Goal: Information Seeking & Learning: Learn about a topic

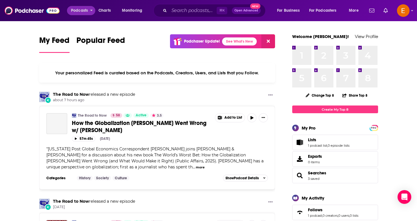
click at [83, 10] on span "Podcasts" at bounding box center [79, 11] width 17 height 8
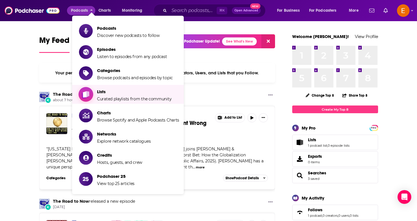
click at [118, 93] on span "Lists" at bounding box center [134, 91] width 74 height 5
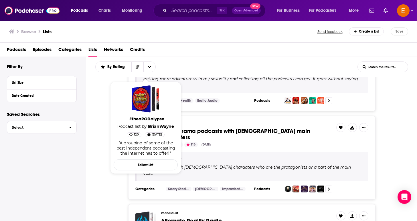
click at [95, 140] on div "Podcast List Audio drama podcasts with [DEMOGRAPHIC_DATA] main characters 84 Po…" at bounding box center [251, 158] width 331 height 84
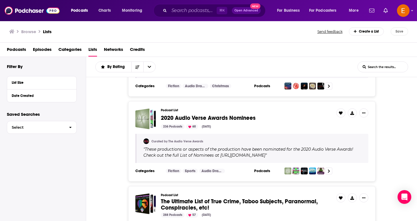
scroll to position [777, 0]
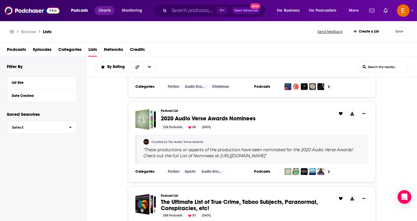
click at [103, 12] on span "Charts" at bounding box center [104, 11] width 12 height 8
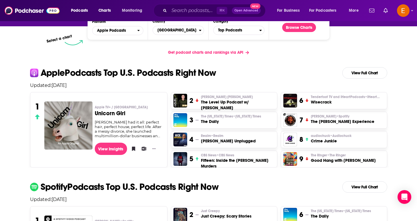
scroll to position [93, 0]
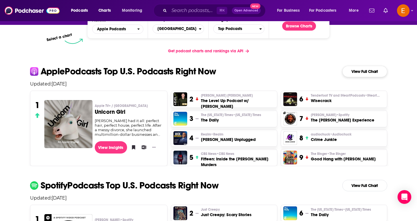
click at [361, 74] on link "View Full Chart" at bounding box center [364, 71] width 45 height 11
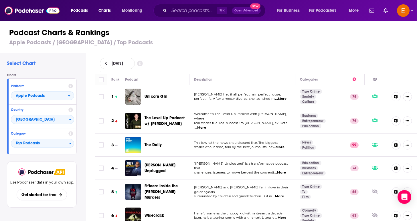
click at [280, 98] on span "...More" at bounding box center [280, 99] width 11 height 5
click at [283, 71] on div "[DATE]" at bounding box center [256, 63] width 331 height 21
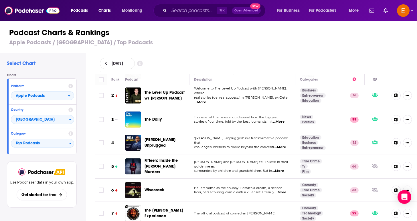
scroll to position [27, 0]
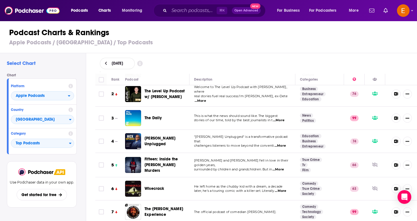
click at [283, 144] on span "...More" at bounding box center [279, 146] width 11 height 5
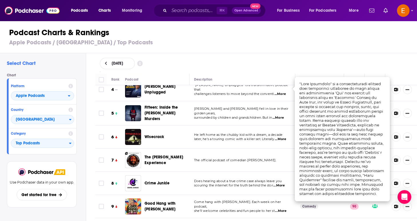
scroll to position [79, 0]
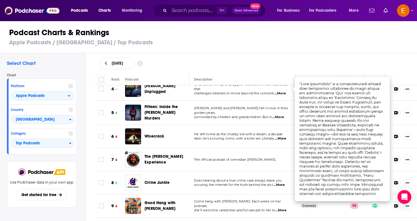
click at [268, 125] on td "He left home as the chubby kid with a dream, a decade later, he's a touring com…" at bounding box center [242, 136] width 106 height 23
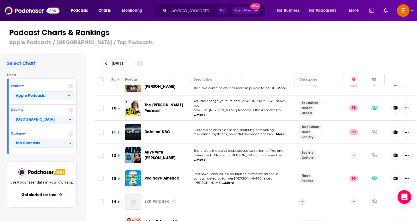
scroll to position [204, 1]
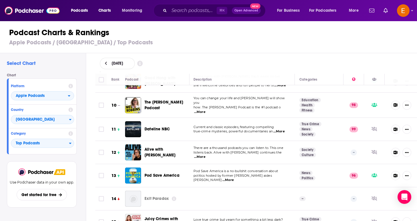
click at [205, 155] on span "...More" at bounding box center [199, 157] width 11 height 5
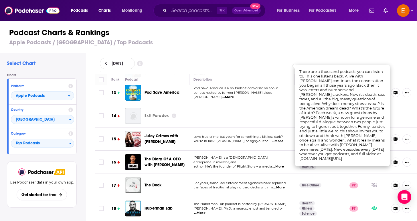
scroll to position [289, 1]
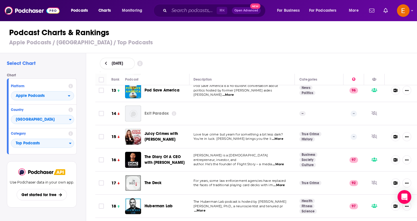
click at [241, 105] on td at bounding box center [242, 113] width 106 height 23
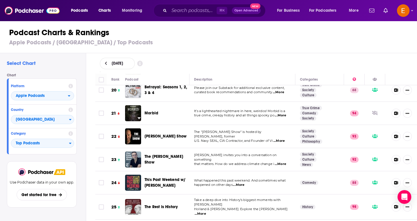
scroll to position [460, 0]
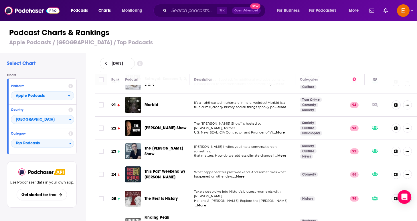
click at [278, 130] on span "...More" at bounding box center [278, 132] width 11 height 5
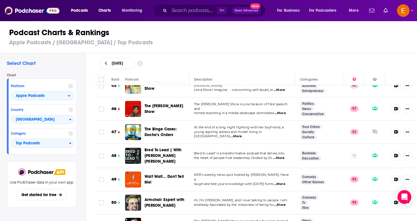
scroll to position [1058, 0]
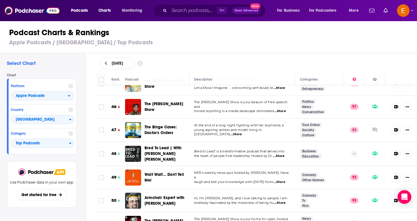
click at [282, 180] on span "...More" at bounding box center [279, 182] width 11 height 5
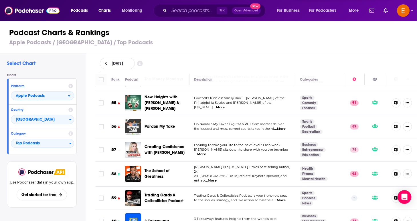
scroll to position [1275, 0]
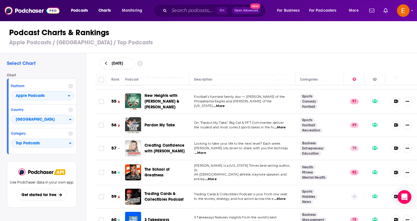
click at [216, 177] on span "...More" at bounding box center [210, 179] width 11 height 5
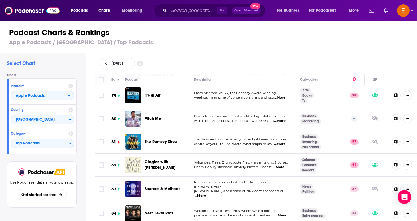
scroll to position [1864, 0]
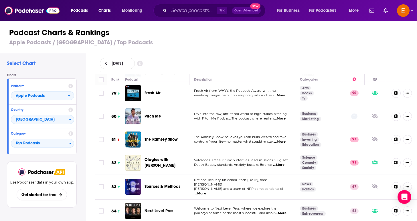
click at [282, 211] on span "...More" at bounding box center [280, 213] width 11 height 5
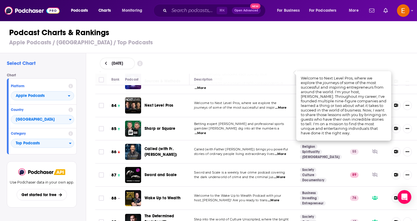
scroll to position [1970, 0]
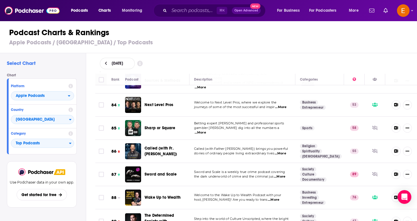
click at [286, 209] on td "Step into the world of Culture Unscripted, where the bright lights meet thought…" at bounding box center [242, 221] width 106 height 24
click at [285, 221] on span "...More" at bounding box center [280, 223] width 11 height 5
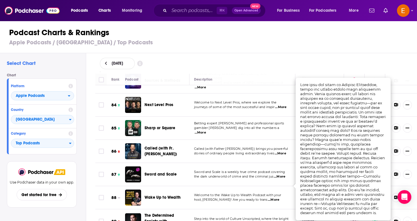
scroll to position [0, 0]
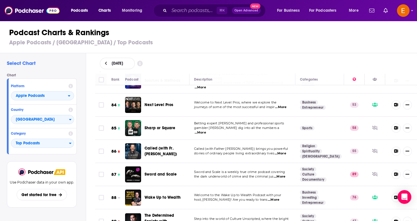
click at [328, 55] on div "[DATE]" at bounding box center [256, 63] width 331 height 21
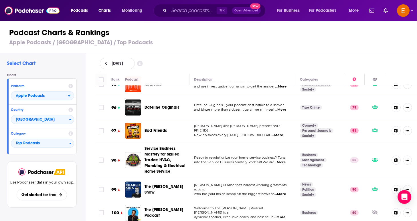
scroll to position [2255, 0]
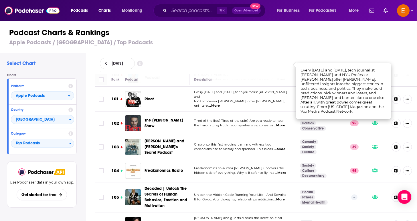
scroll to position [2386, 0]
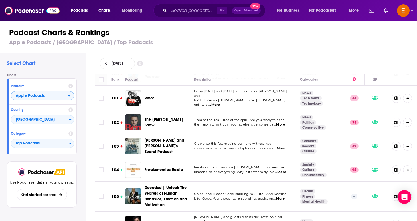
click at [71, 96] on div "open menu" at bounding box center [71, 96] width 6 height 4
click at [50, 114] on span "Spotify" at bounding box center [42, 113] width 56 height 3
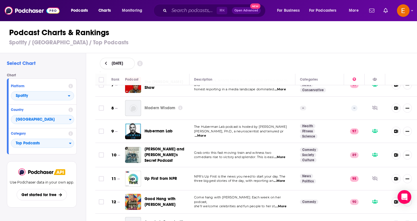
scroll to position [151, 0]
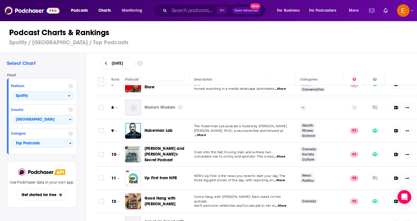
click at [283, 138] on td "The Huberman Lab podcast is hosted by [PERSON_NAME], Ph.D., a neuroscientist an…" at bounding box center [242, 130] width 106 height 23
click at [206, 134] on span "...More" at bounding box center [199, 135] width 11 height 5
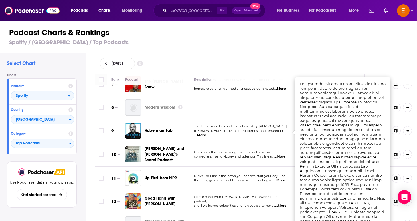
click at [273, 109] on td at bounding box center [242, 107] width 106 height 23
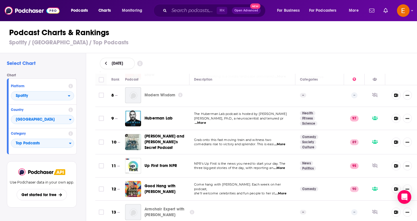
scroll to position [165, 0]
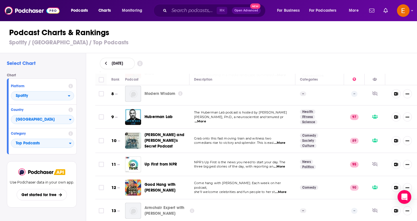
click at [282, 142] on span "...More" at bounding box center [279, 143] width 11 height 5
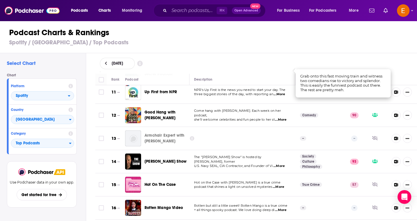
scroll to position [240, 0]
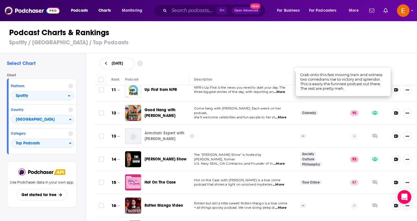
click at [191, 134] on icon at bounding box center [192, 136] width 5 height 5
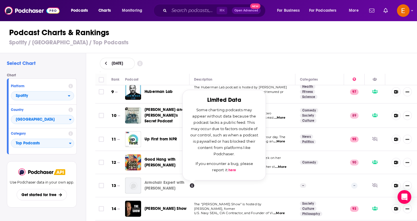
scroll to position [190, 0]
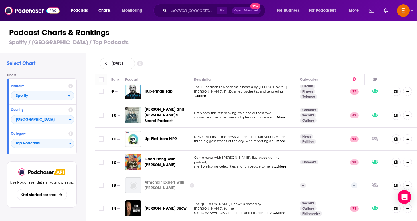
click at [273, 183] on td at bounding box center [242, 185] width 106 height 23
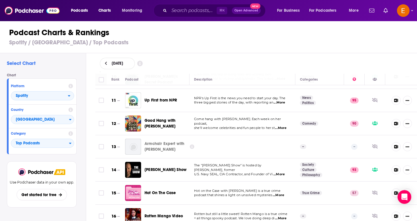
scroll to position [256, 0]
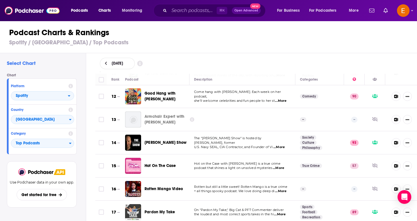
click at [285, 190] on span "...More" at bounding box center [280, 191] width 11 height 5
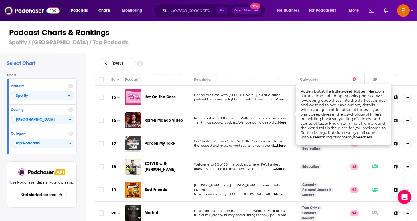
scroll to position [350, 0]
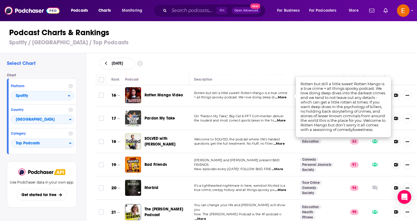
click at [272, 65] on div "[DATE]" at bounding box center [256, 63] width 313 height 11
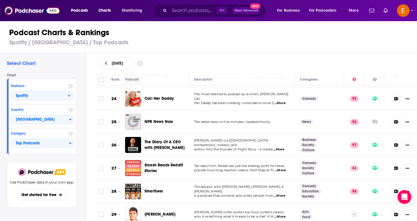
scroll to position [554, 0]
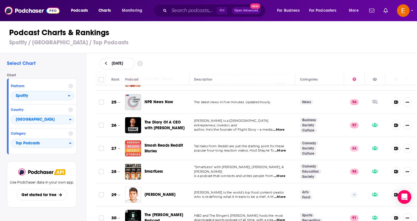
click at [283, 174] on span "...More" at bounding box center [279, 176] width 11 height 5
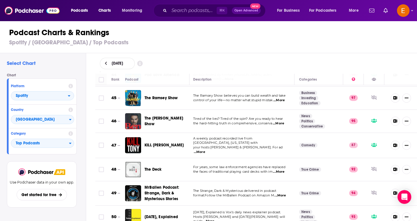
scroll to position [1034, 1]
click at [205, 150] on span "...More" at bounding box center [199, 152] width 11 height 5
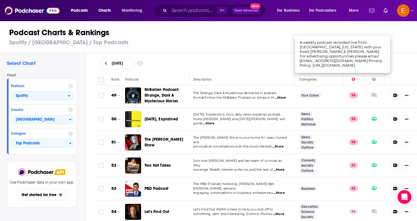
scroll to position [1132, 1]
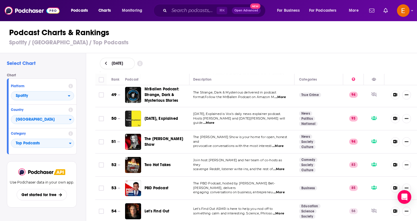
click at [283, 190] on span "...More" at bounding box center [278, 192] width 11 height 5
click at [280, 61] on div "[DATE]" at bounding box center [256, 63] width 313 height 11
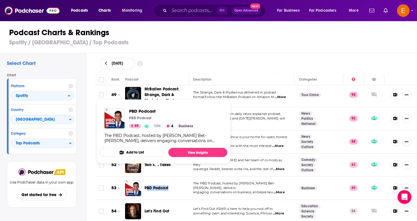
drag, startPoint x: 173, startPoint y: 173, endPoint x: 146, endPoint y: 173, distance: 26.9
click at [146, 185] on div "PBD Podcast" at bounding box center [169, 188] width 50 height 6
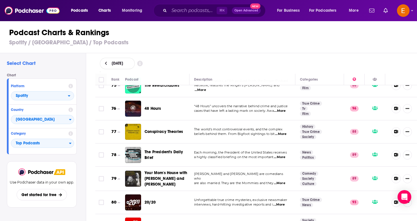
scroll to position [1765, 0]
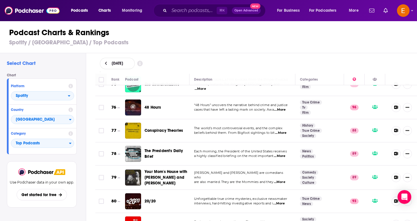
click at [287, 154] on p "a highly classified briefing on the most important ...More" at bounding box center [242, 156] width 96 height 5
click at [285, 154] on span "...More" at bounding box center [279, 156] width 11 height 5
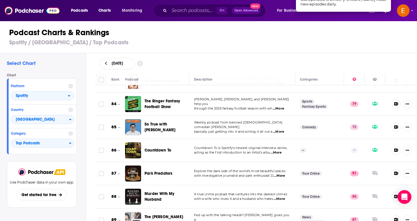
scroll to position [1955, 0]
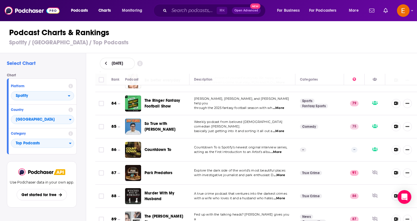
click at [281, 173] on span "...More" at bounding box center [278, 175] width 11 height 5
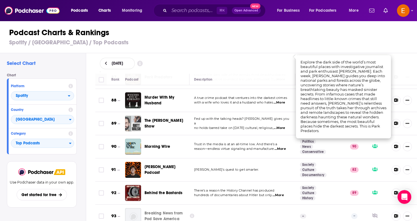
scroll to position [2054, 0]
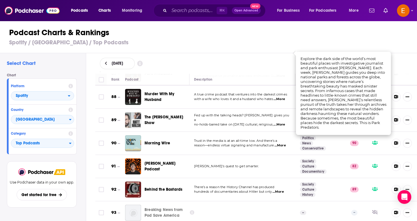
click at [278, 190] on span "...More" at bounding box center [277, 192] width 11 height 5
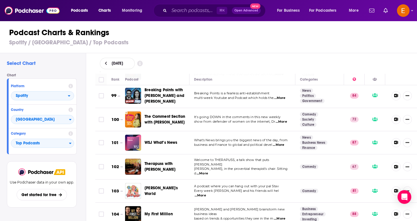
scroll to position [2313, 0]
click at [283, 216] on span "...More" at bounding box center [279, 218] width 11 height 5
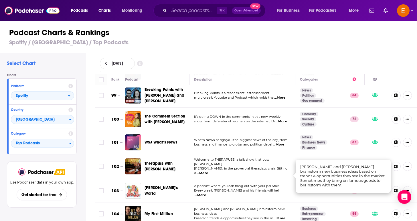
scroll to position [2325, 0]
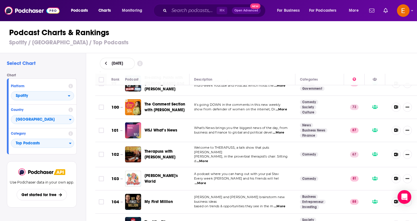
click at [267, 204] on span "based on trends & opportunities they see in the m" at bounding box center [233, 206] width 79 height 4
click at [280, 204] on span "...More" at bounding box center [279, 206] width 11 height 5
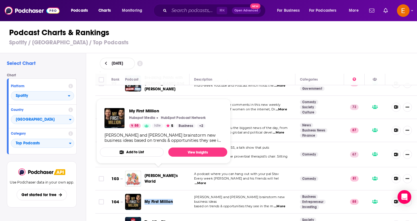
drag, startPoint x: 176, startPoint y: 172, endPoint x: 145, endPoint y: 172, distance: 30.9
click at [145, 199] on div "My First Million" at bounding box center [169, 202] width 50 height 6
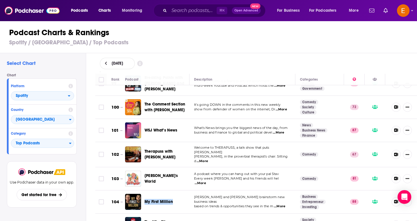
copy span "My First Million"
click at [122, 0] on div "Podcasts Charts Monitoring ⌘ K Open Advanced New For Business For Podcasters Mo…" at bounding box center [208, 10] width 417 height 21
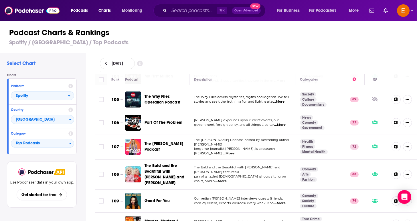
scroll to position [2451, 0]
